Goal: Contribute content

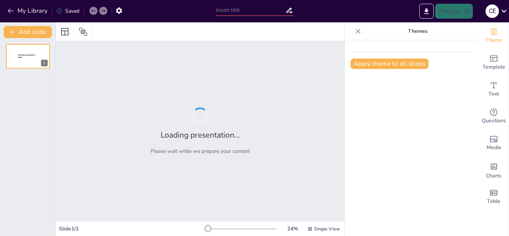
type input "Exploración del Vocabulario y Tiempos Verbales en el Nivel A1"
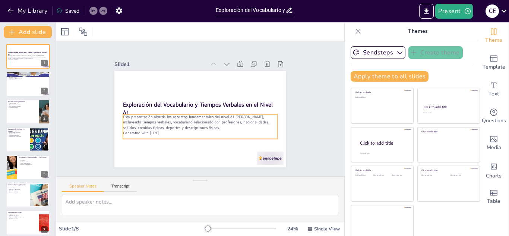
scroll to position [4, 0]
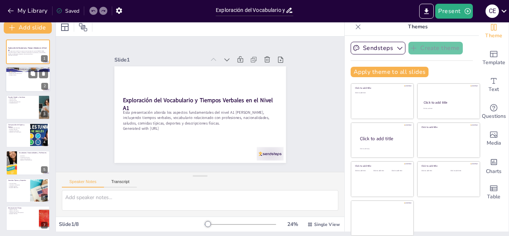
click at [26, 78] on div at bounding box center [28, 79] width 45 height 25
type textarea "El presente simple y continuo son fundamentales en la comunicación diaria. El p…"
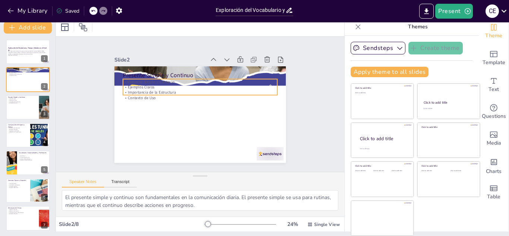
scroll to position [0, 0]
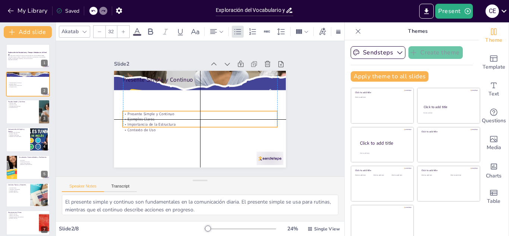
drag, startPoint x: 144, startPoint y: 91, endPoint x: 145, endPoint y: 118, distance: 27.3
click at [145, 118] on div "Presente Simple y Continuo Ejemplos Claros Importancia de la Estructura Context…" at bounding box center [200, 121] width 155 height 21
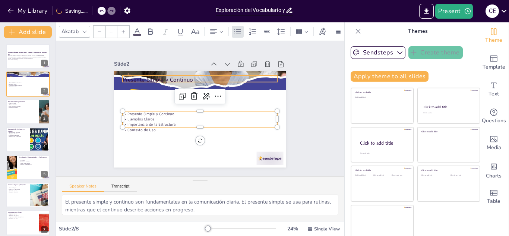
type input "48"
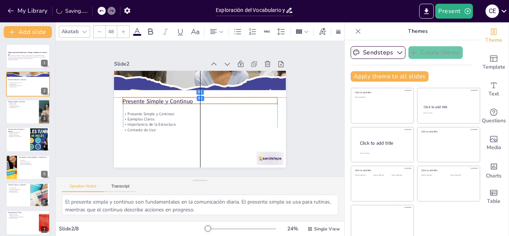
drag, startPoint x: 141, startPoint y: 75, endPoint x: 142, endPoint y: 100, distance: 24.6
click at [142, 100] on p "Presente Simple y Continuo" at bounding box center [200, 101] width 155 height 8
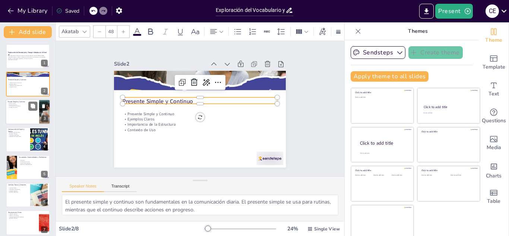
click at [10, 118] on div at bounding box center [28, 111] width 45 height 25
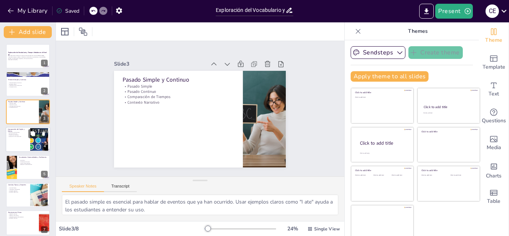
click at [23, 136] on p "Aplicación en Conversación" at bounding box center [18, 136] width 20 height 1
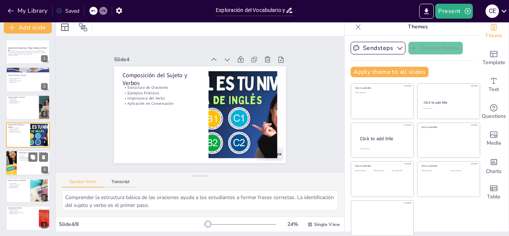
click at [22, 171] on div at bounding box center [28, 162] width 45 height 25
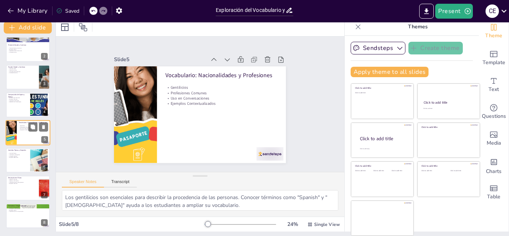
scroll to position [33, 0]
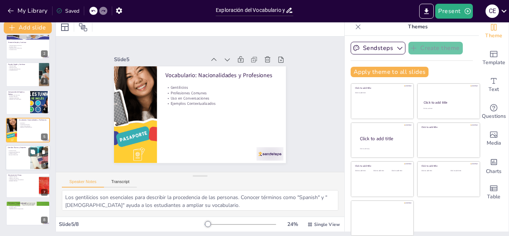
click at [17, 153] on p "Conexión Cultural" at bounding box center [18, 153] width 20 height 1
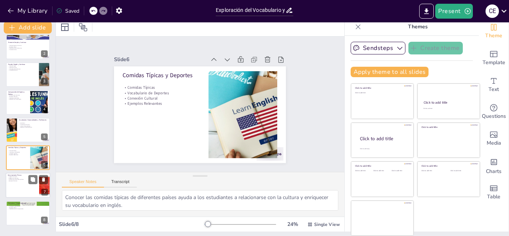
click at [20, 183] on div at bounding box center [28, 185] width 45 height 25
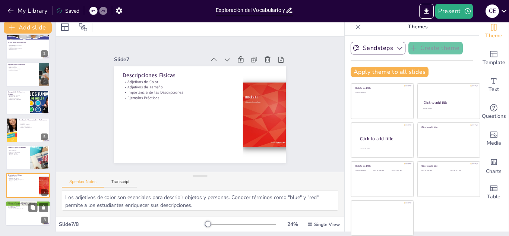
click at [21, 222] on div at bounding box center [28, 213] width 45 height 25
type textarea "La estructura "I'm going to" es esencial para expresar planes futuros. Comprend…"
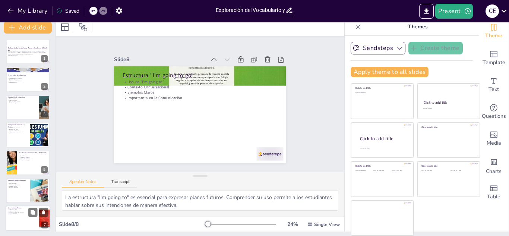
scroll to position [0, 0]
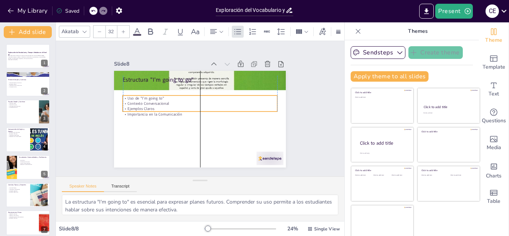
drag, startPoint x: 134, startPoint y: 99, endPoint x: 132, endPoint y: 111, distance: 12.4
click at [132, 111] on p "Importancia en la Comunicación" at bounding box center [200, 113] width 155 height 5
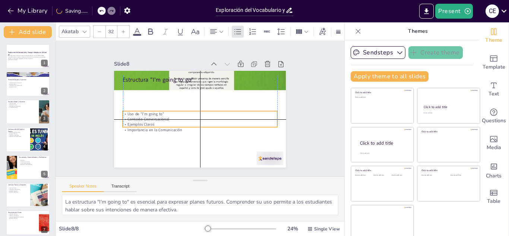
drag, startPoint x: 131, startPoint y: 102, endPoint x: 129, endPoint y: 116, distance: 13.9
click at [129, 116] on p "Contexto Conversacional" at bounding box center [199, 119] width 154 height 22
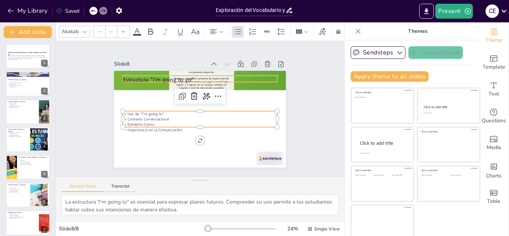
type input "48"
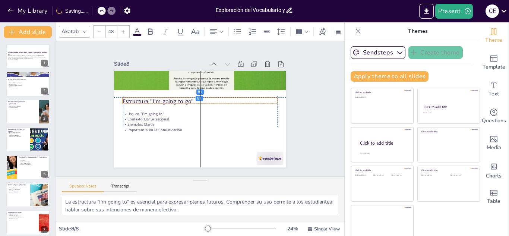
drag, startPoint x: 132, startPoint y: 77, endPoint x: 130, endPoint y: 97, distance: 20.3
click at [130, 97] on p "Estructura "I'm going to go"" at bounding box center [200, 101] width 155 height 8
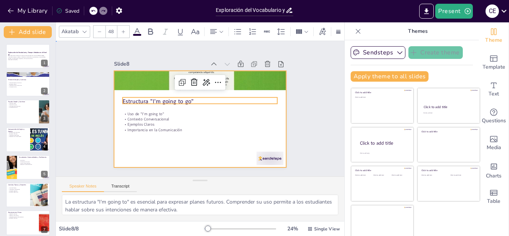
click at [118, 146] on div at bounding box center [200, 119] width 172 height 97
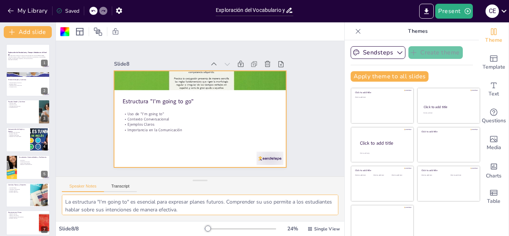
click at [178, 206] on textarea "La estructura "I'm going to" es esencial para expresar planes futuros. Comprend…" at bounding box center [200, 205] width 277 height 21
